Goal: Find specific page/section: Find specific page/section

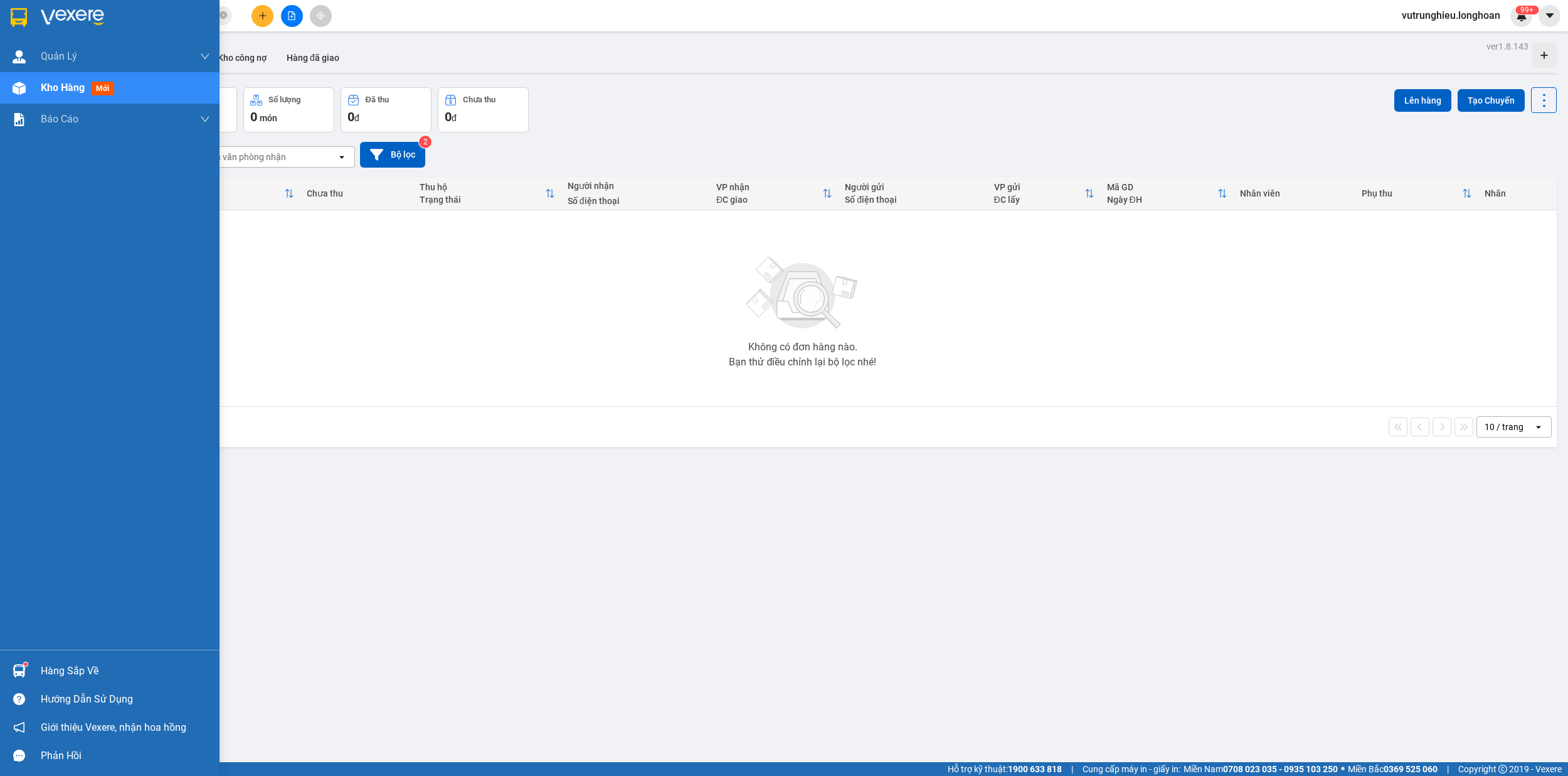
click at [16, 13] on img at bounding box center [18, 18] width 16 height 19
click at [9, 12] on div at bounding box center [19, 17] width 22 height 22
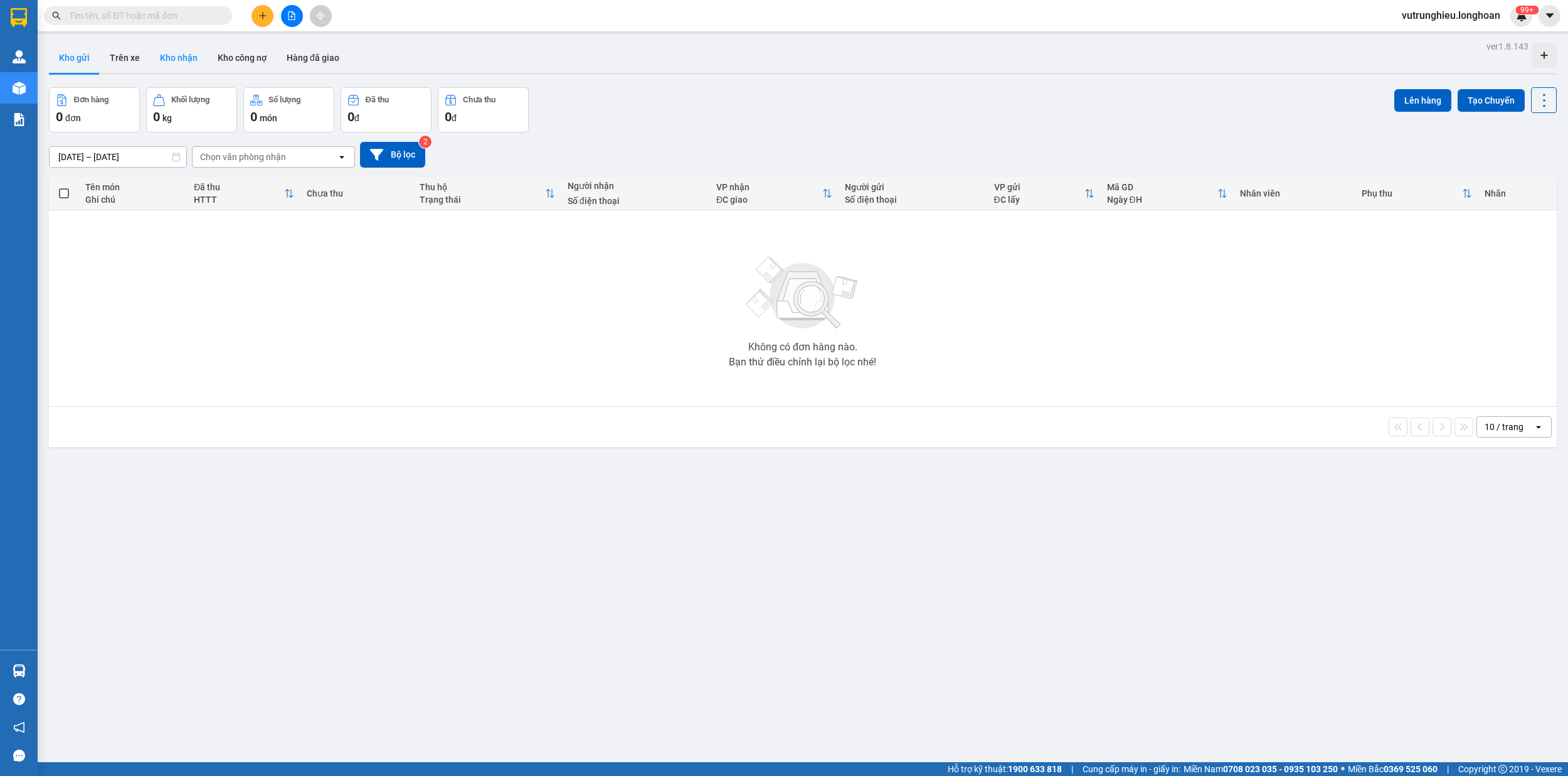
click at [179, 60] on button "Kho nhận" at bounding box center [178, 58] width 58 height 31
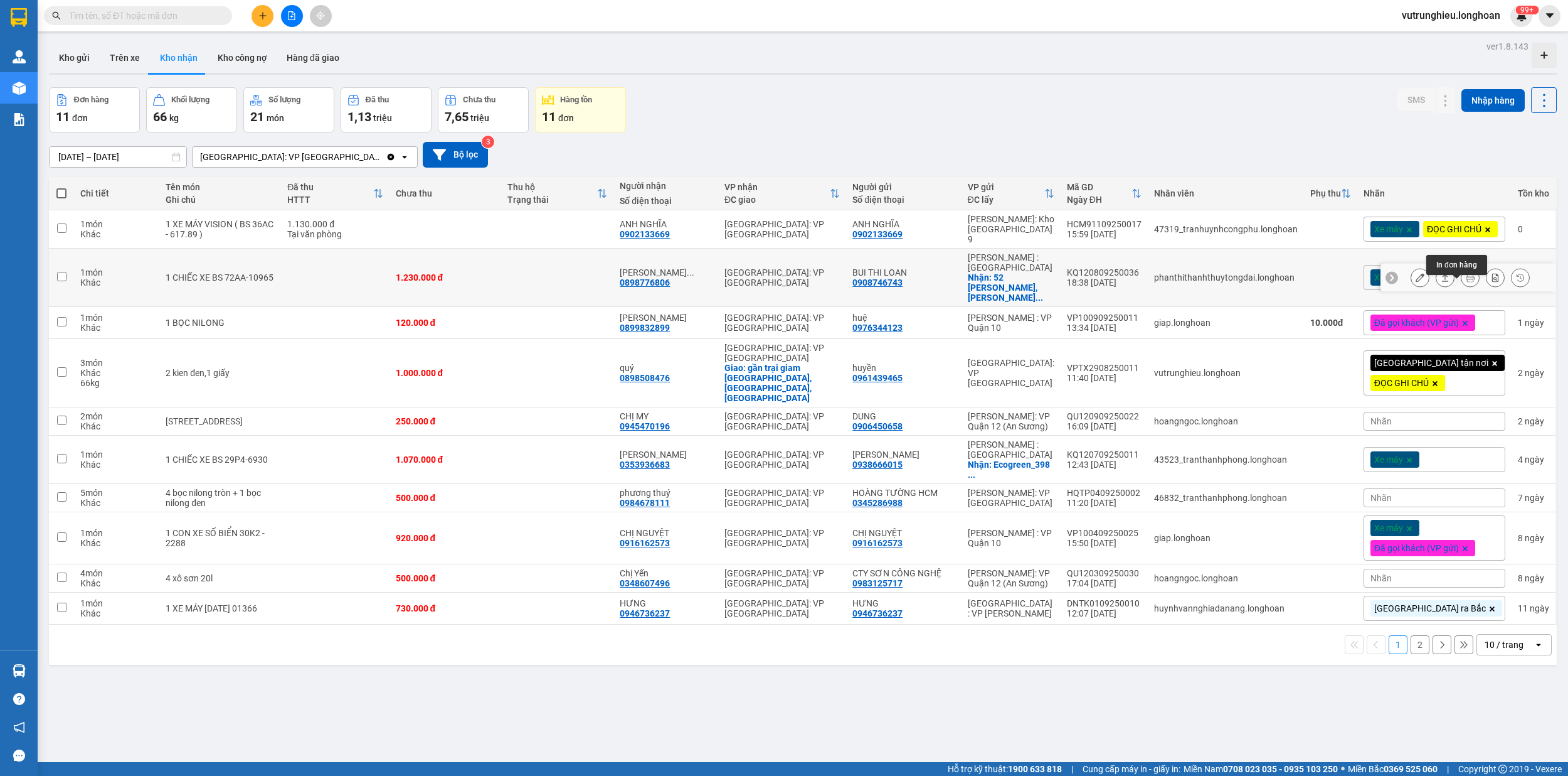
click at [1462, 289] on button at bounding box center [1471, 277] width 17 height 22
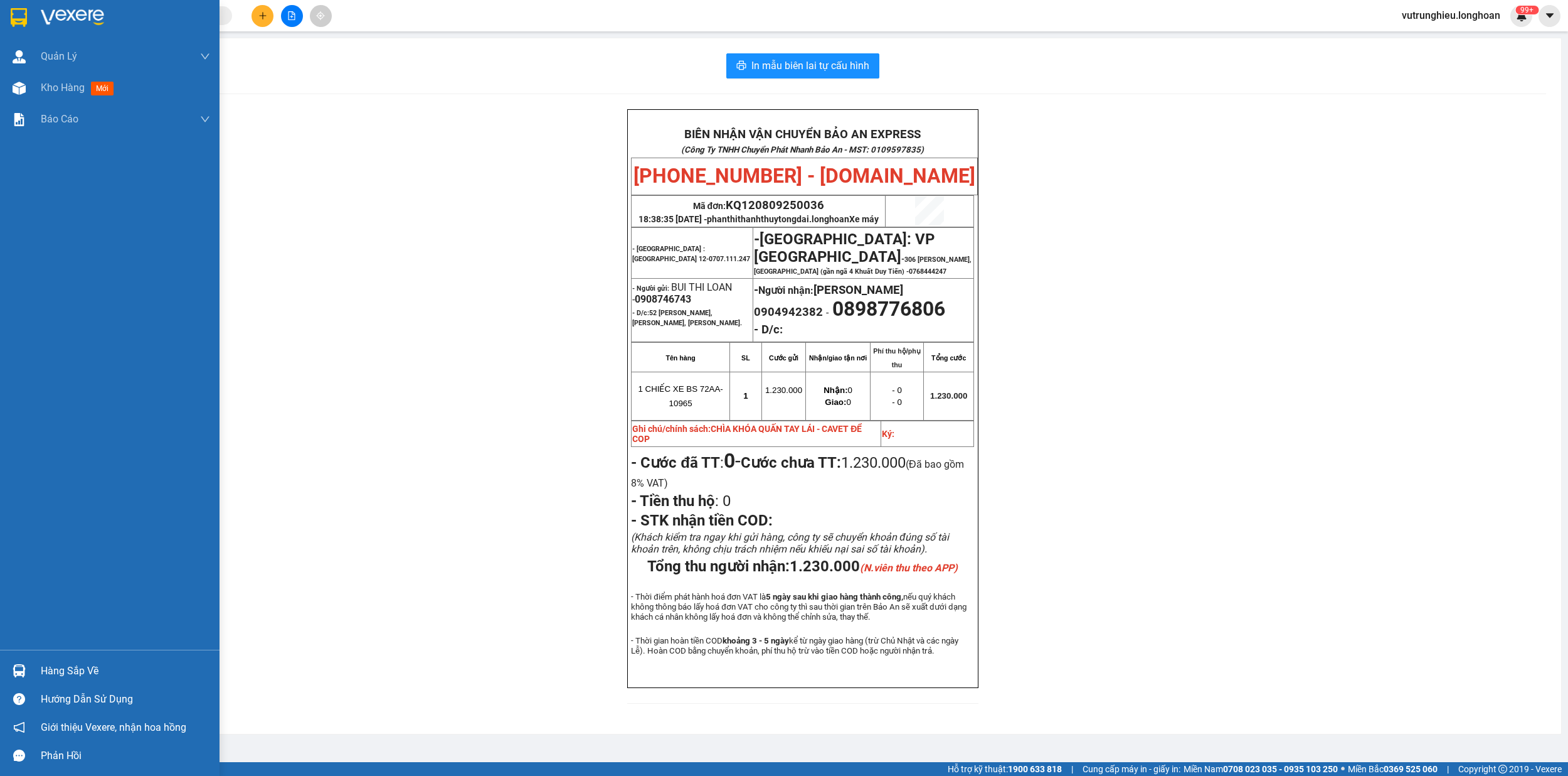
click at [13, 16] on img at bounding box center [18, 18] width 16 height 19
